Goal: Find specific page/section: Find specific page/section

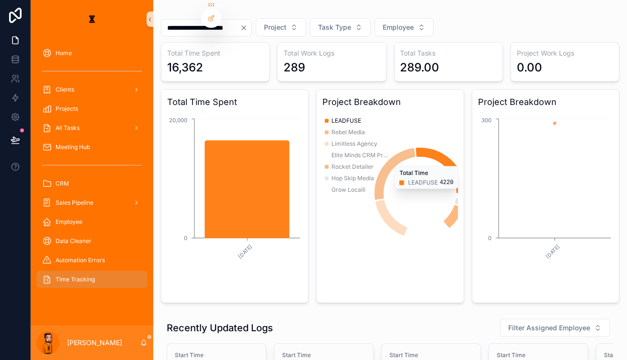
click at [68, 137] on div "Meeting Hub" at bounding box center [92, 146] width 123 height 19
click at [74, 143] on span "Meeting Hub" at bounding box center [73, 147] width 34 height 8
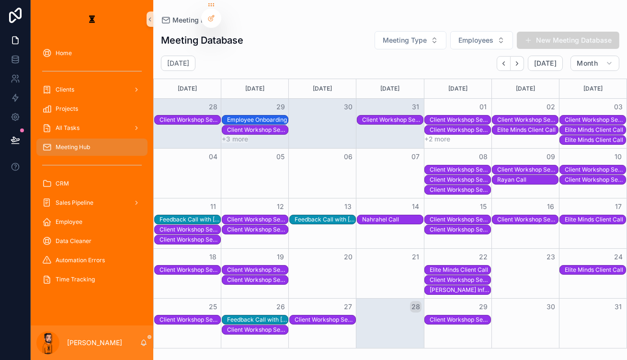
click at [329, 316] on div "Client Workshop Session" at bounding box center [324, 320] width 61 height 8
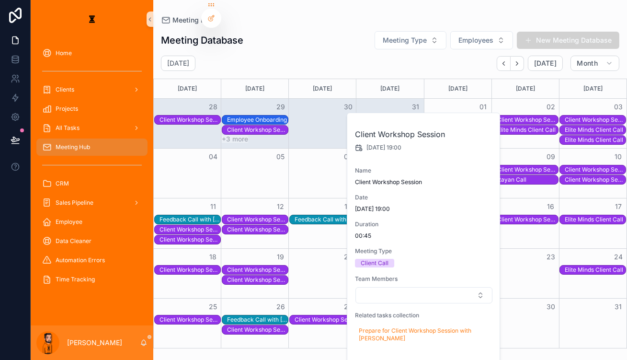
click at [320, 336] on div "Month View" at bounding box center [322, 322] width 68 height 49
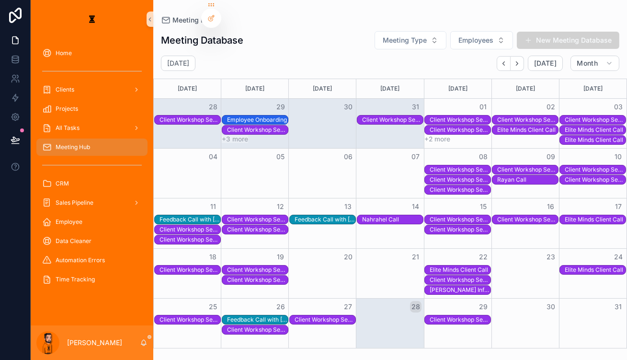
click at [337, 318] on div "Client Workshop Session" at bounding box center [324, 320] width 61 height 8
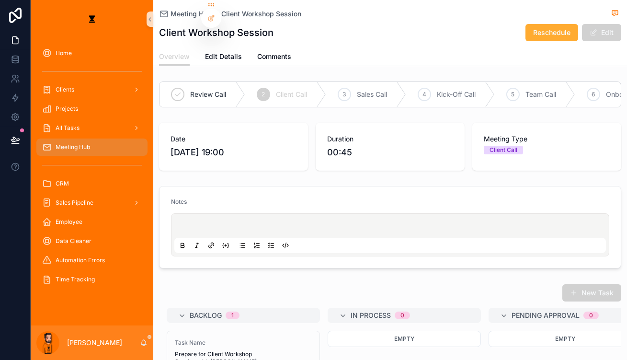
click at [266, 222] on p "scrollable content" at bounding box center [391, 227] width 431 height 10
click at [267, 241] on icon "scrollable content" at bounding box center [271, 245] width 8 height 8
